Goal: Use online tool/utility: Utilize a website feature to perform a specific function

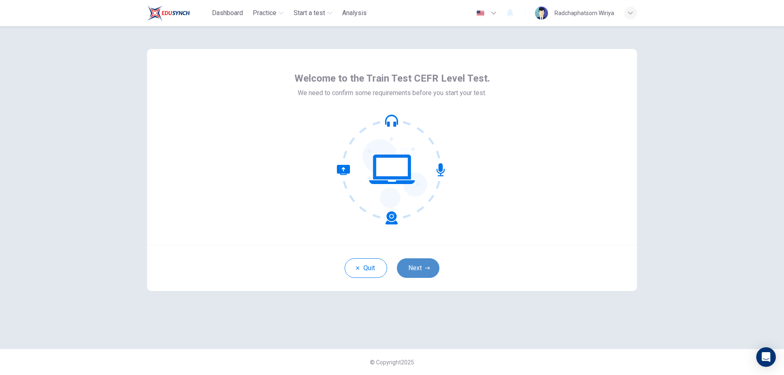
click at [418, 267] on button "Next" at bounding box center [418, 269] width 42 height 20
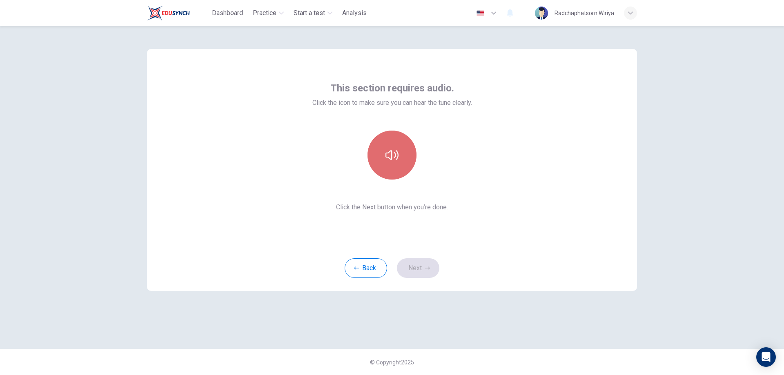
click at [391, 164] on button "button" at bounding box center [392, 155] width 49 height 49
click at [414, 267] on button "Next" at bounding box center [418, 269] width 42 height 20
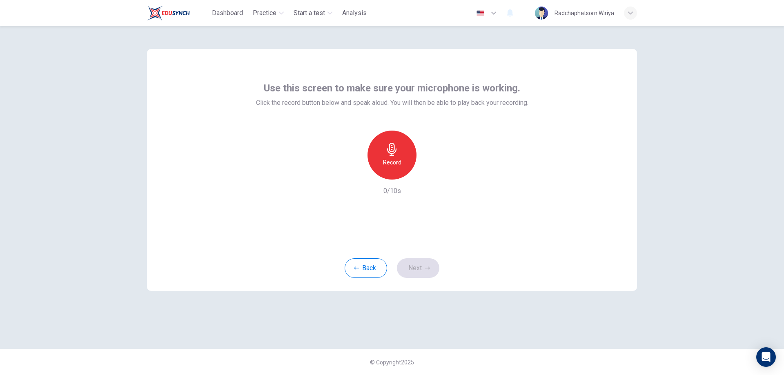
click at [390, 157] on div "Record" at bounding box center [392, 155] width 49 height 49
click at [388, 154] on icon "button" at bounding box center [392, 149] width 13 height 13
click at [429, 173] on icon "button" at bounding box center [431, 173] width 4 height 5
click at [78, 167] on div "Use this screen to make sure your microphone is working. Click the record butto…" at bounding box center [392, 200] width 784 height 349
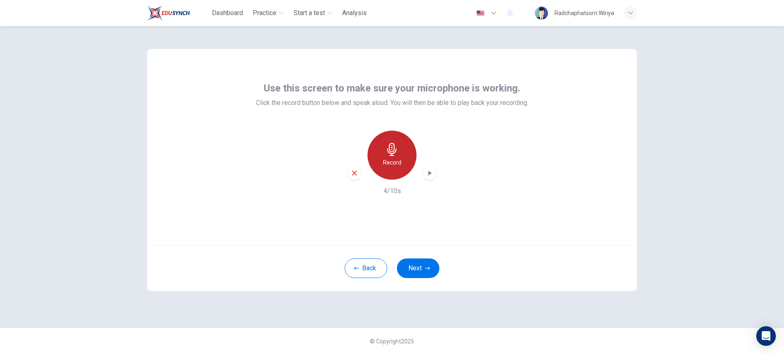
click at [399, 162] on h6 "Record" at bounding box center [392, 163] width 18 height 10
click at [399, 154] on div "Stop" at bounding box center [392, 155] width 49 height 49
click at [429, 174] on icon "button" at bounding box center [431, 173] width 4 height 5
drag, startPoint x: 407, startPoint y: 158, endPoint x: 402, endPoint y: 157, distance: 4.5
click at [407, 158] on div "Record" at bounding box center [392, 155] width 49 height 49
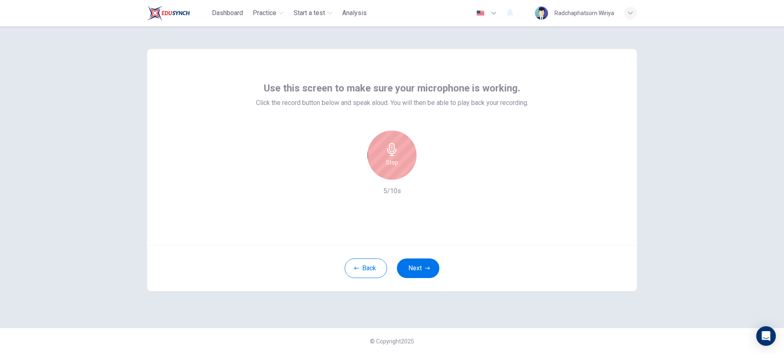
click at [393, 163] on h6 "Stop" at bounding box center [392, 163] width 12 height 10
click at [432, 171] on icon "button" at bounding box center [430, 173] width 8 height 8
click at [378, 171] on div "Record" at bounding box center [392, 155] width 49 height 49
